Goal: Use online tool/utility: Utilize a website feature to perform a specific function

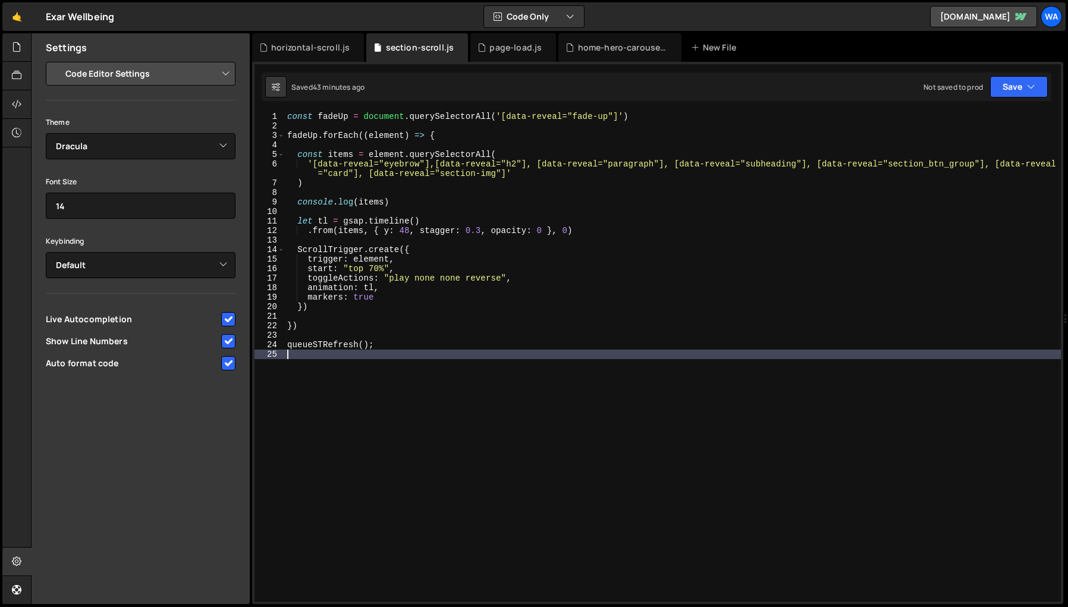
select select "editor"
select select "ace/theme/dracula"
click at [309, 45] on div "horizontal-scroll.js" at bounding box center [310, 48] width 79 height 12
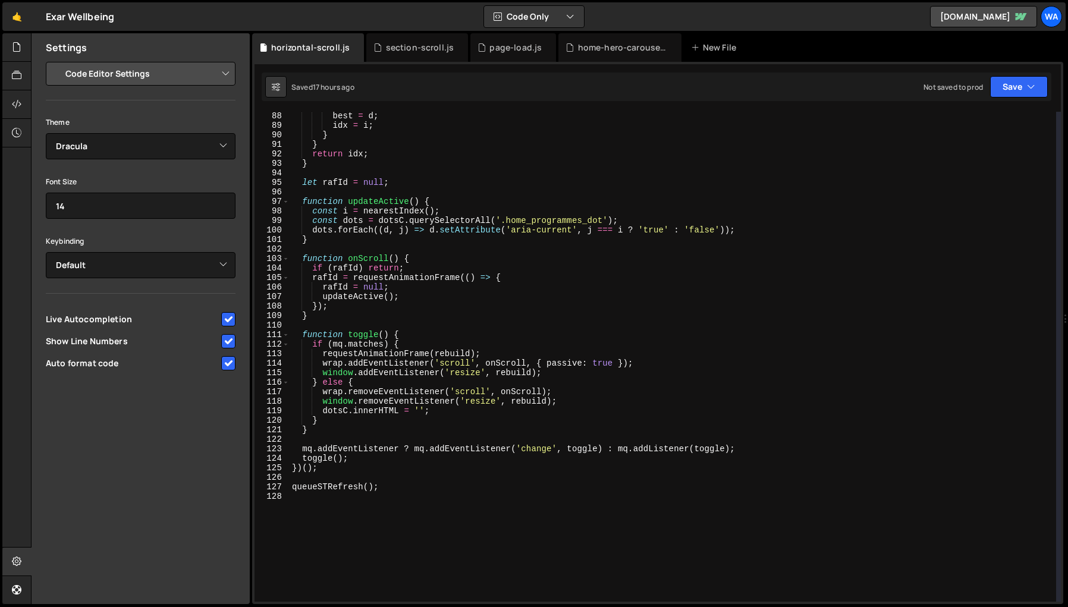
click at [392, 520] on div "best = d ; idx = i ; } } return idx ; } let [PERSON_NAME] = null ; function upd…" at bounding box center [673, 365] width 767 height 509
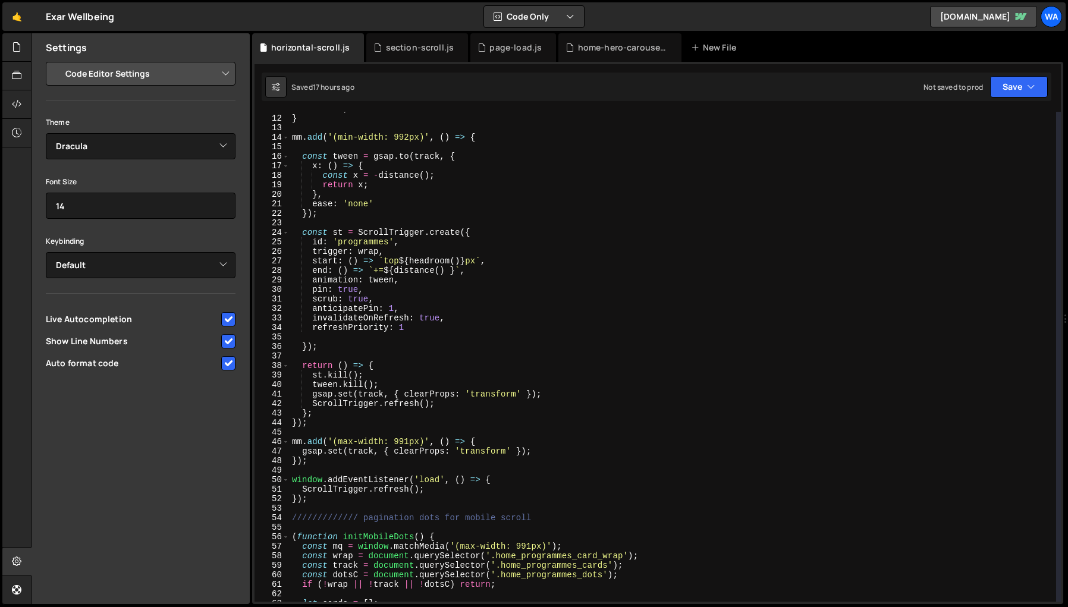
scroll to position [103, 0]
click at [412, 329] on div "return d ; } mm . add ( '(min-width: 992px)' , ( ) => { const tween = gsap . to…" at bounding box center [673, 358] width 767 height 509
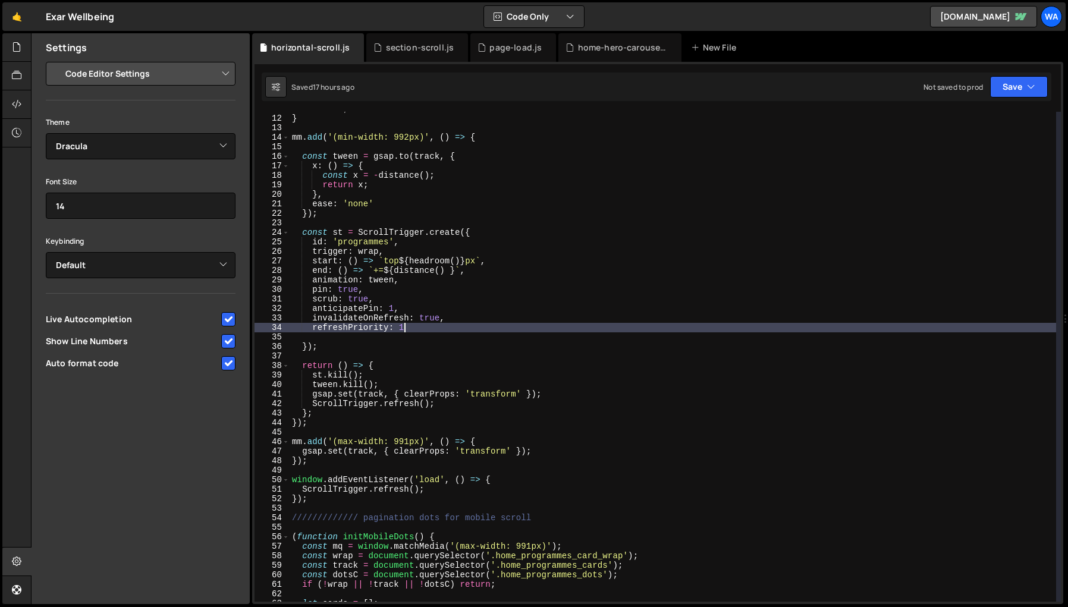
type textarea "refreshPriority: 1,"
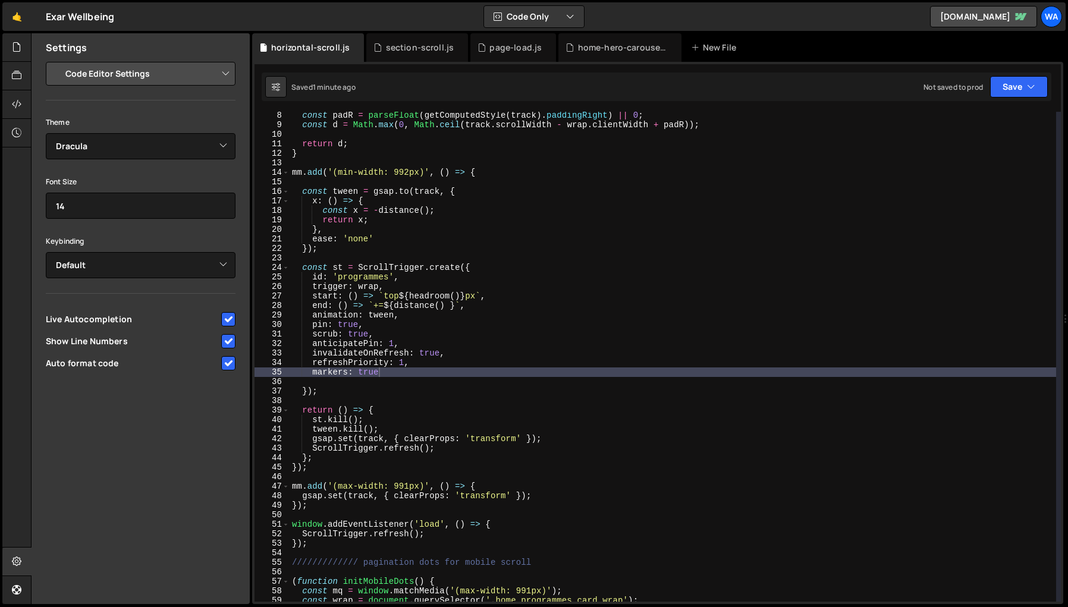
scroll to position [0, 0]
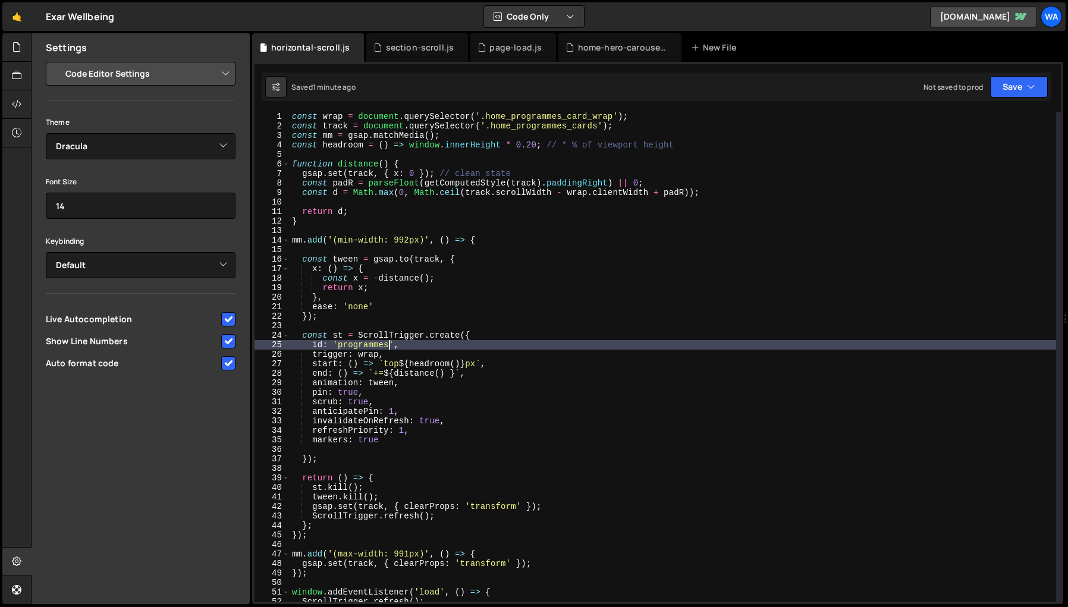
click at [387, 347] on div "const wrap = document . querySelector ( '.home_programmes_card_wrap' ) ; const …" at bounding box center [673, 366] width 767 height 509
type textarea "id: '[PERSON_NAME]',"
click at [658, 327] on div "const wrap = document . querySelector ( '.home_programmes_card_wrap' ) ; const …" at bounding box center [673, 366] width 767 height 509
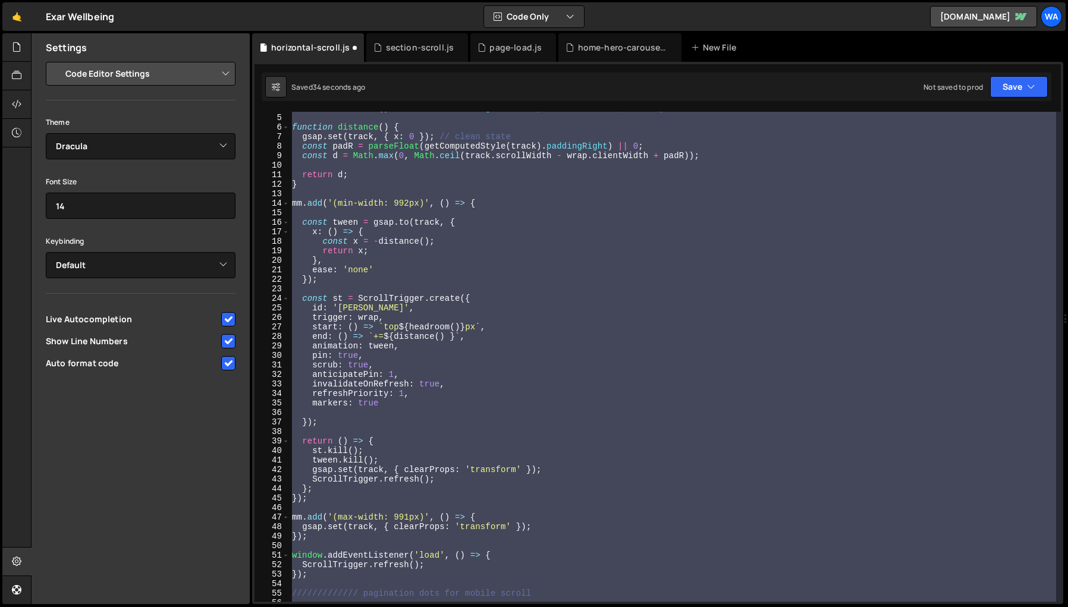
scroll to position [0, 0]
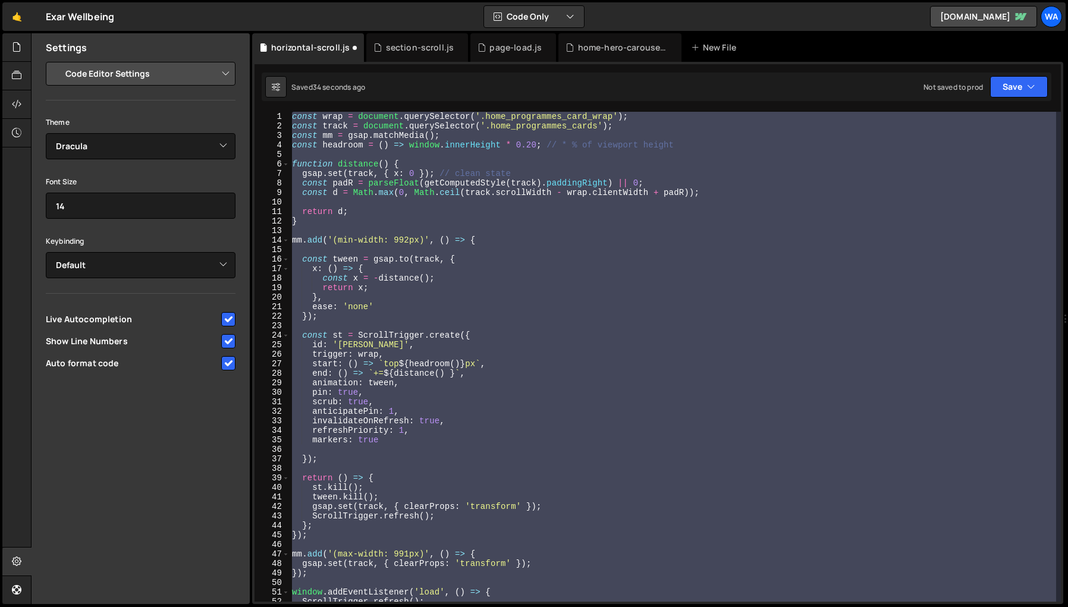
click at [721, 406] on div "const wrap = document . querySelector ( '.home_programmes_card_wrap' ) ; const …" at bounding box center [673, 357] width 767 height 490
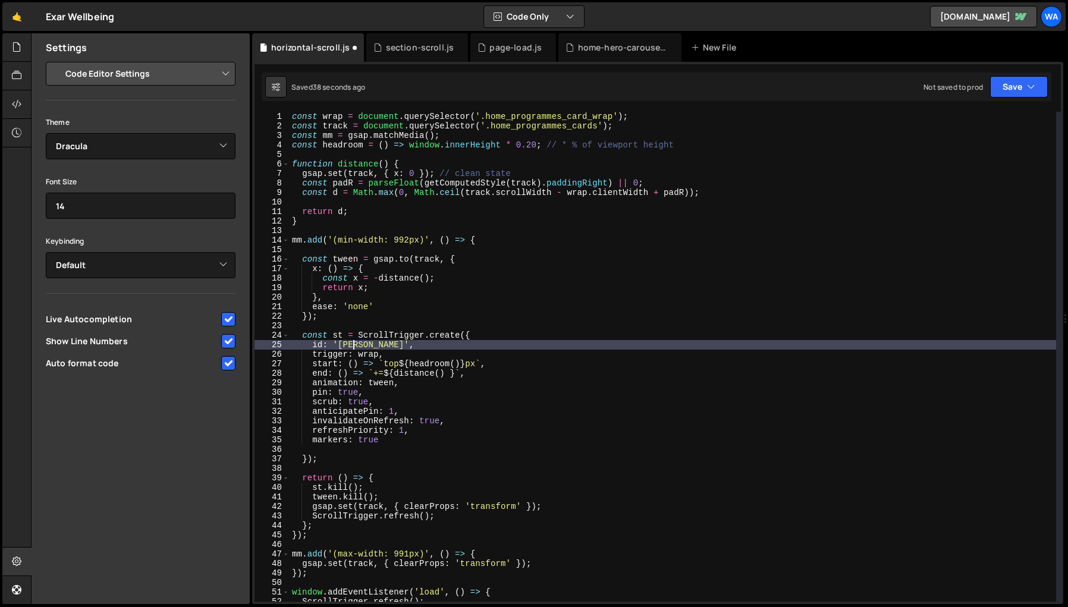
click at [352, 347] on div "const wrap = document . querySelector ( '.home_programmes_card_wrap' ) ; const …" at bounding box center [673, 366] width 767 height 509
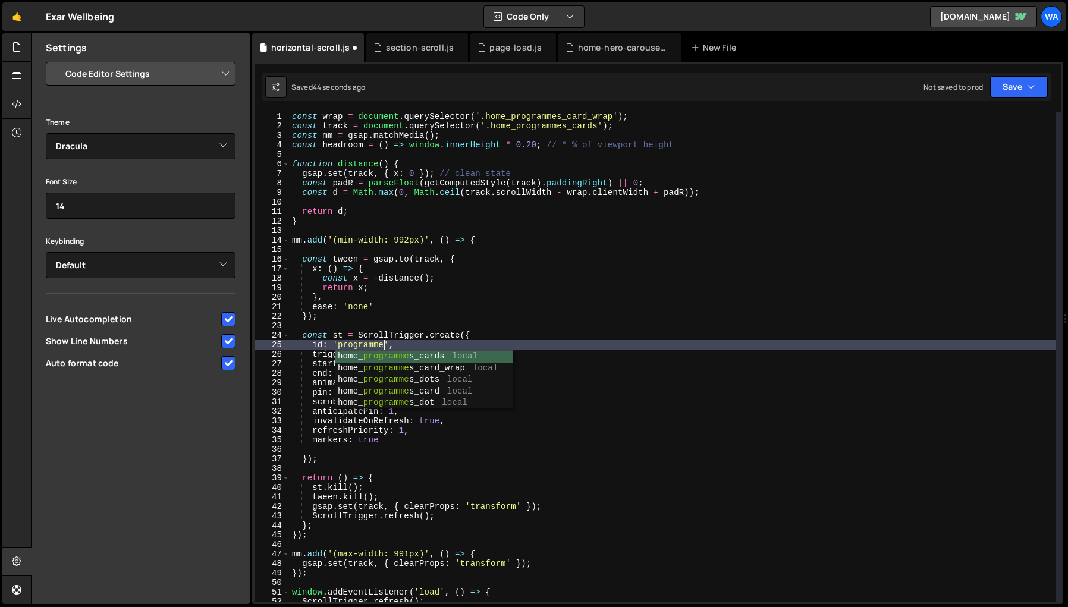
scroll to position [0, 7]
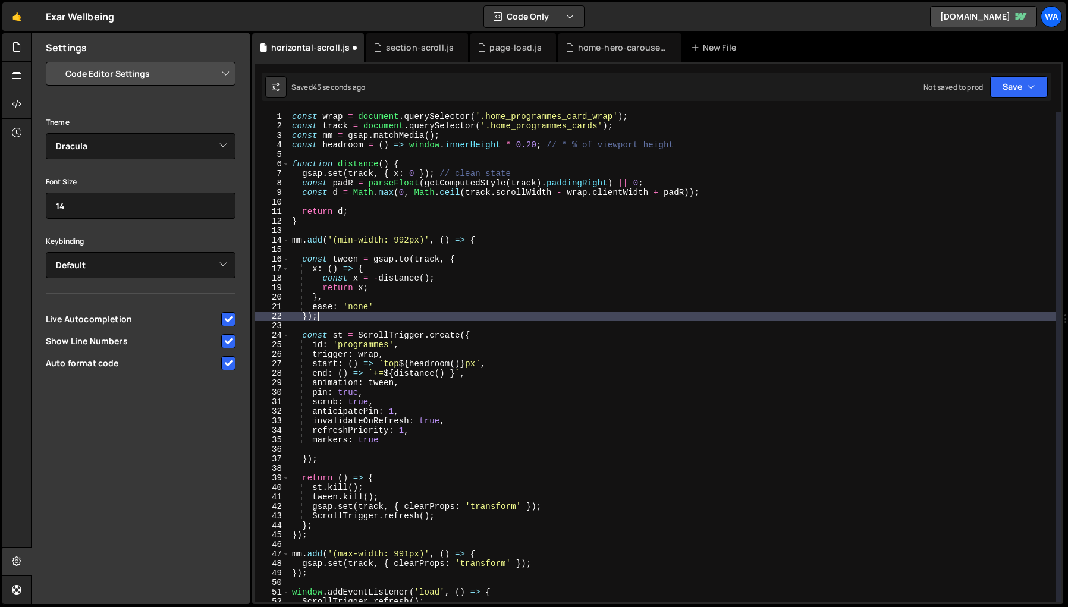
click at [706, 318] on div "const wrap = document . querySelector ( '.home_programmes_card_wrap' ) ; const …" at bounding box center [673, 366] width 767 height 509
type textarea "});"
